Goal: Task Accomplishment & Management: Manage account settings

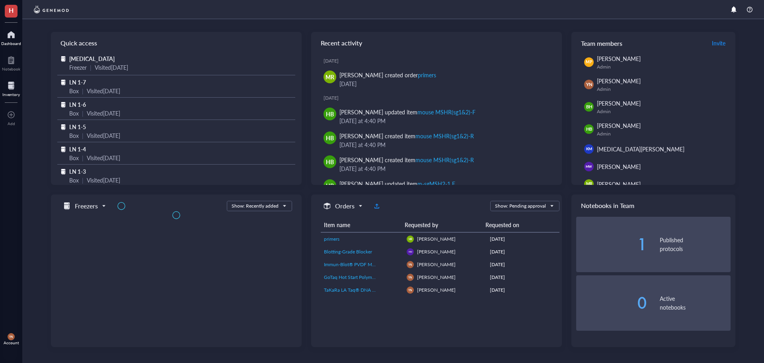
click at [16, 92] on div "Inventory" at bounding box center [11, 94] width 18 height 5
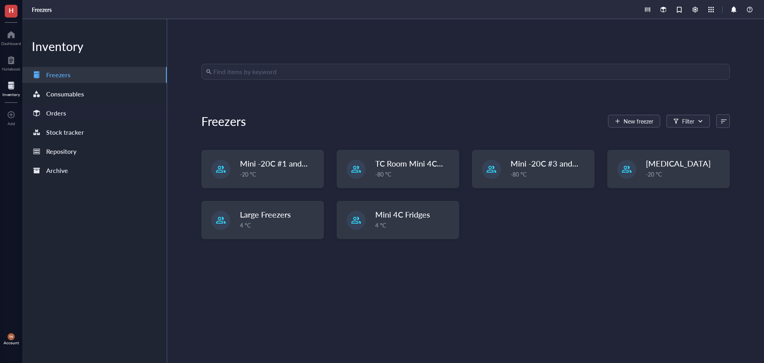
click at [65, 116] on div "Orders" at bounding box center [56, 113] width 20 height 11
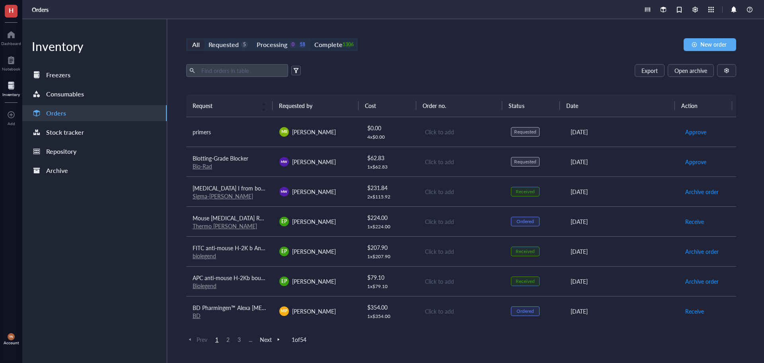
click at [326, 45] on div "Complete" at bounding box center [329, 44] width 28 height 11
click at [310, 39] on input "Complete 1306" at bounding box center [310, 39] width 0 height 0
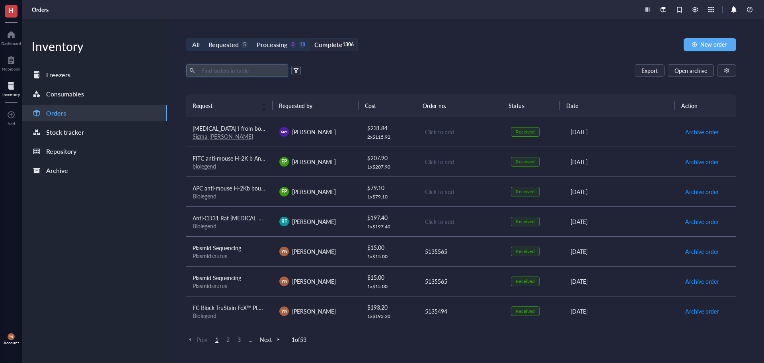
click at [236, 69] on input "text" at bounding box center [241, 71] width 87 height 12
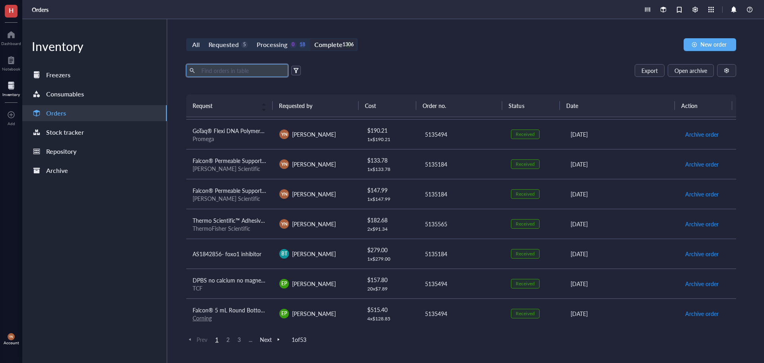
scroll to position [478, 0]
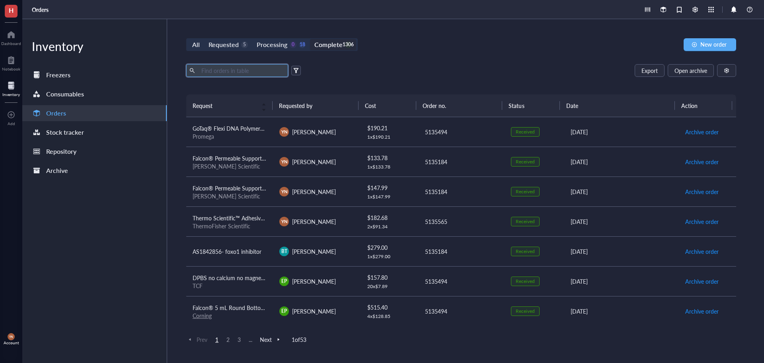
click at [250, 253] on span "AS1842856- foxo1 inhibitor" at bounding box center [227, 251] width 69 height 8
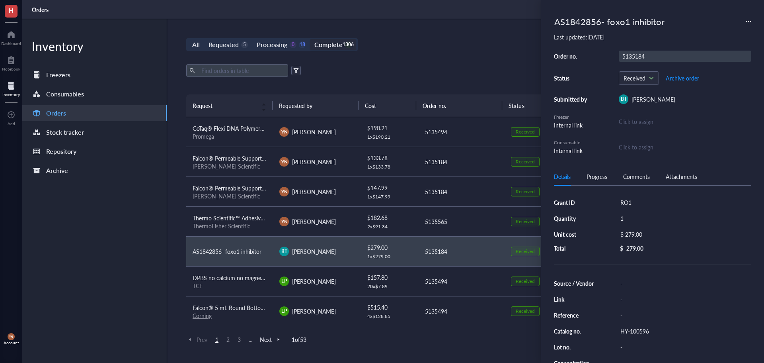
click at [643, 53] on div "5135184" at bounding box center [685, 56] width 133 height 11
click at [423, 83] on div "Export Open archive Requester Requested on Source / Vendor Last updated" at bounding box center [461, 79] width 550 height 30
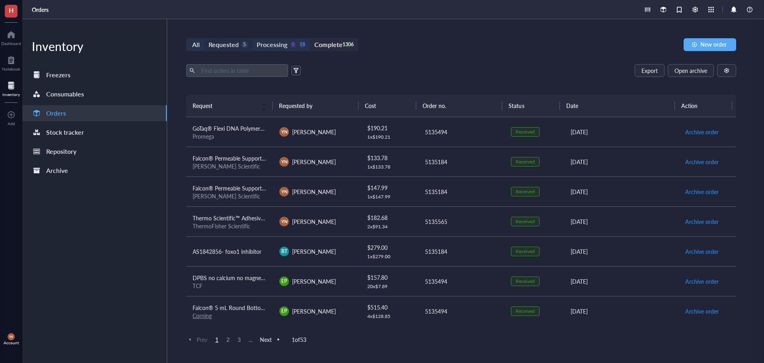
click at [231, 45] on div "Requested" at bounding box center [224, 44] width 30 height 11
click at [204, 39] on input "Requested 5" at bounding box center [204, 39] width 0 height 0
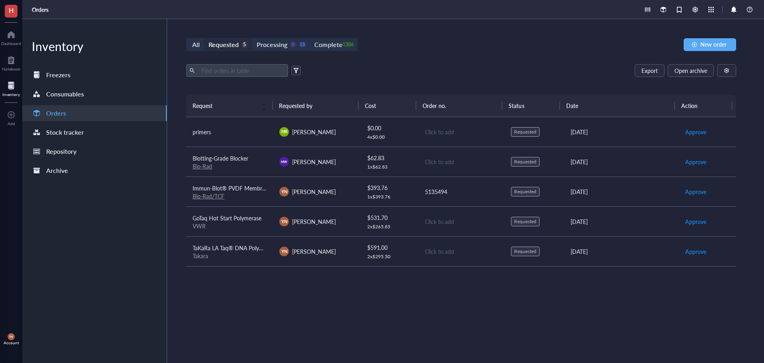
click at [240, 134] on div "primers" at bounding box center [230, 131] width 74 height 9
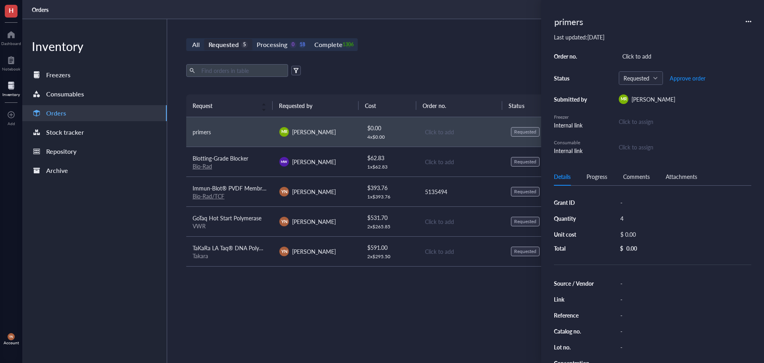
click at [391, 72] on div "Export Open archive" at bounding box center [461, 70] width 550 height 13
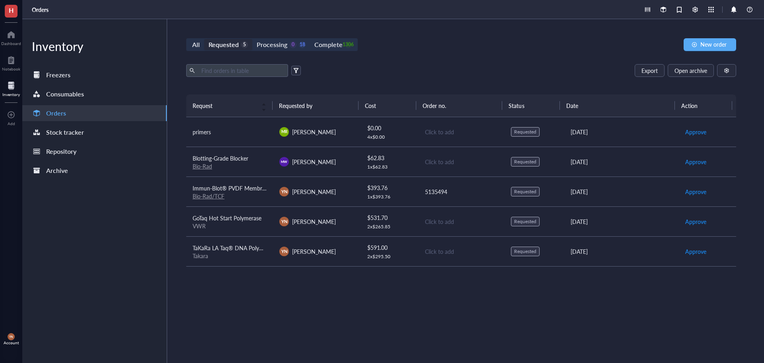
click at [222, 134] on div "primers" at bounding box center [230, 131] width 74 height 9
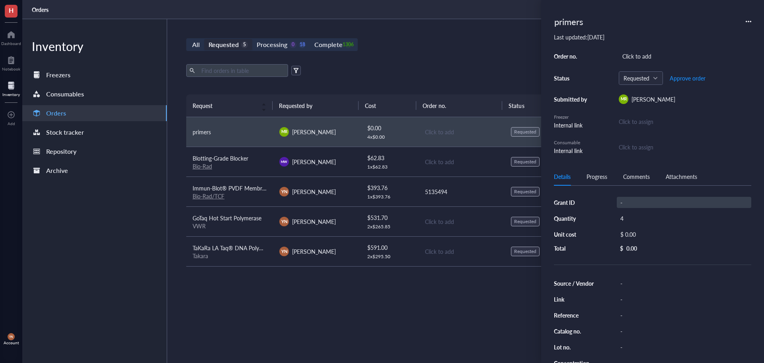
click at [634, 196] on div "Grant ID - Quantity 4 Unit cost $ 0.00 Total $ 0.00 Source / Vendor - Link - Re…" at bounding box center [652, 297] width 197 height 205
click at [632, 204] on div "-" at bounding box center [684, 202] width 135 height 11
type input "m"
type input "[PERSON_NAME]"
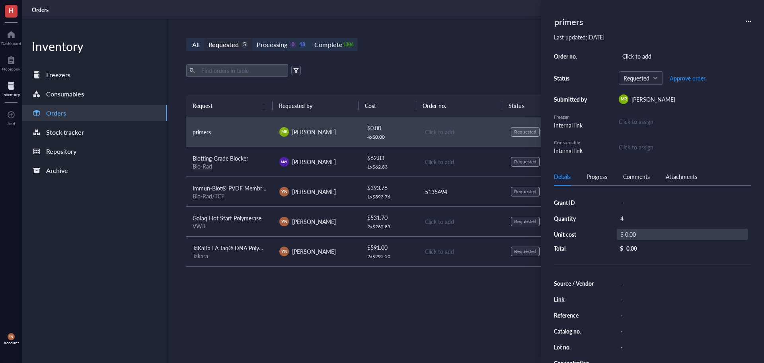
click at [636, 235] on div "$ 0.00" at bounding box center [682, 234] width 131 height 11
click at [653, 235] on input "0.00" at bounding box center [691, 235] width 113 height 13
type input "14.14"
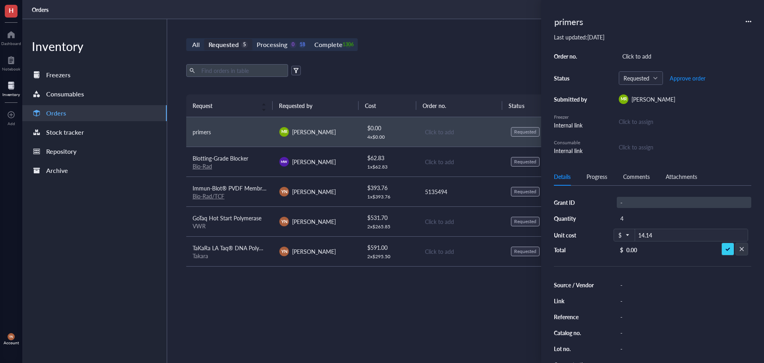
click at [630, 203] on div "-" at bounding box center [684, 202] width 135 height 11
type input "[PERSON_NAME]"
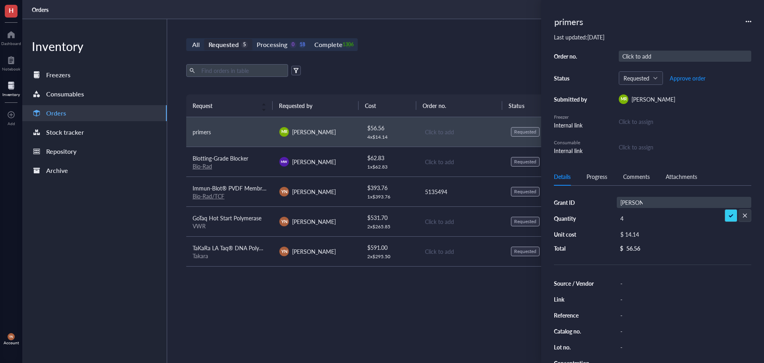
click at [641, 52] on div "Click to add" at bounding box center [685, 56] width 133 height 11
type input "5135565"
click at [690, 79] on span "Approve order" at bounding box center [688, 78] width 36 height 6
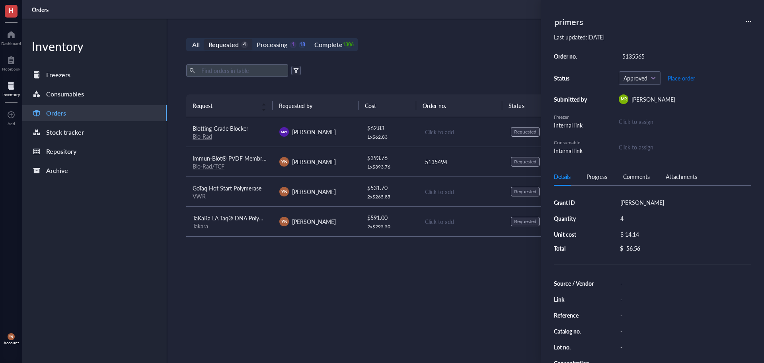
click at [690, 79] on span "Place order" at bounding box center [681, 78] width 27 height 6
click at [631, 285] on div "-" at bounding box center [684, 283] width 135 height 11
type input "IDT"
click at [505, 280] on div "Request Requested by Cost Order no. Status Date Action Blotting-Grade Blocker B…" at bounding box center [461, 209] width 550 height 231
click at [635, 219] on div "4" at bounding box center [684, 218] width 135 height 11
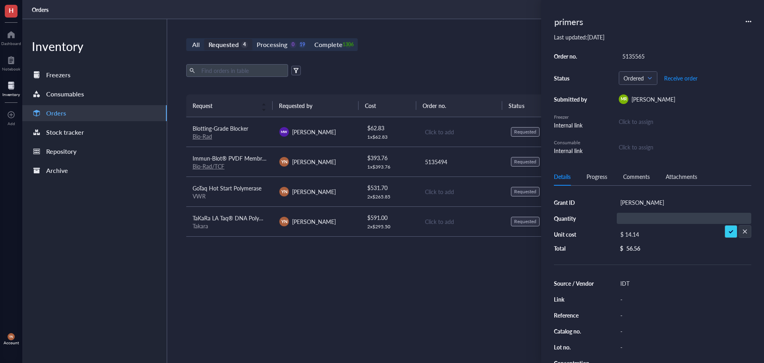
type input "1"
click at [444, 299] on div "Request Requested by Cost Order no. Status Date Action Blotting-Grade Blocker B…" at bounding box center [461, 209] width 550 height 231
drag, startPoint x: 454, startPoint y: 63, endPoint x: 392, endPoint y: 0, distance: 88.1
click at [454, 62] on div "All Requested 4 Processing 0 19 Complete 1306 New order Export Open archive Req…" at bounding box center [461, 191] width 589 height 344
